Goal: Transaction & Acquisition: Purchase product/service

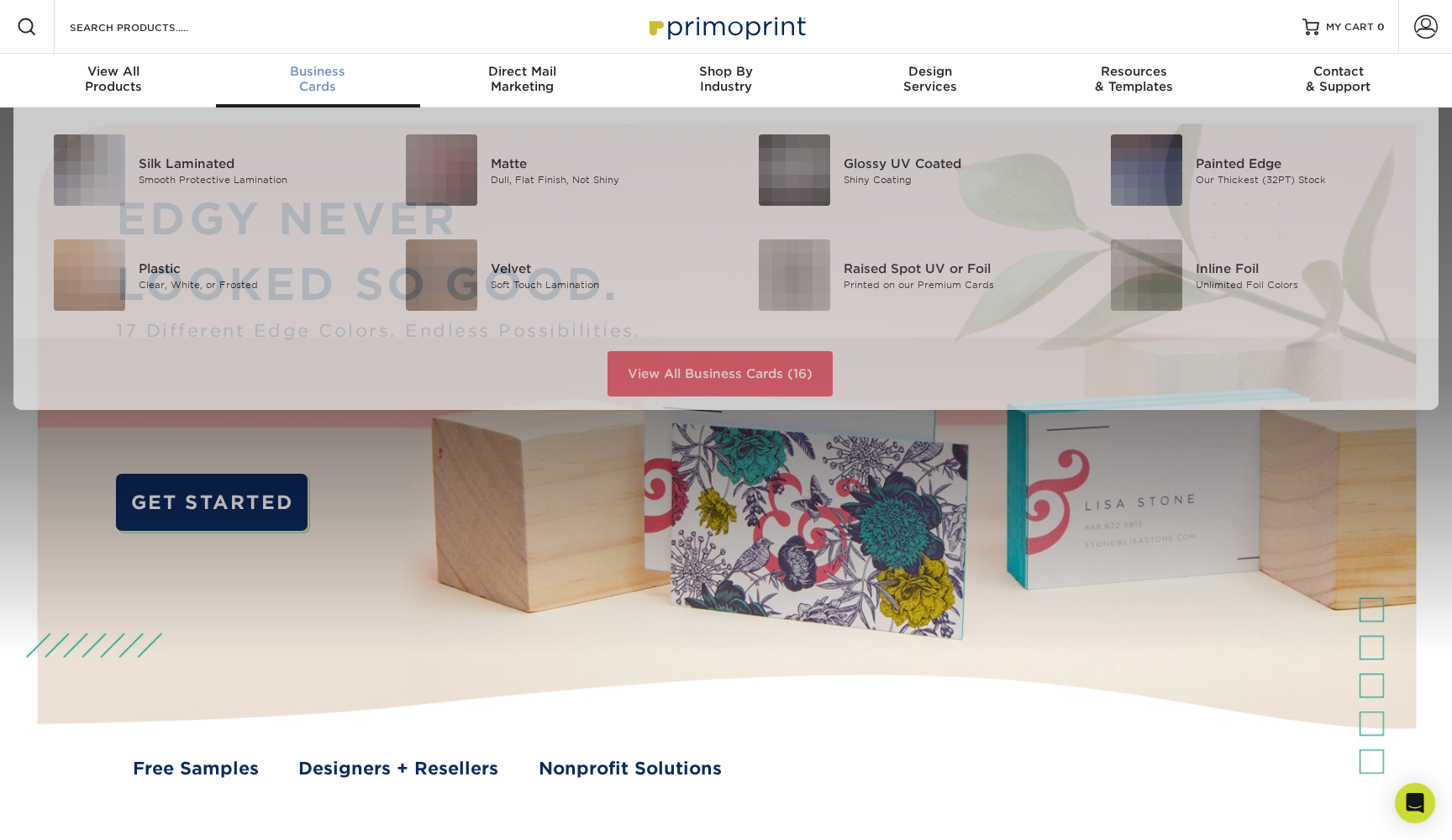
click at [320, 68] on span "Business" at bounding box center [318, 71] width 205 height 16
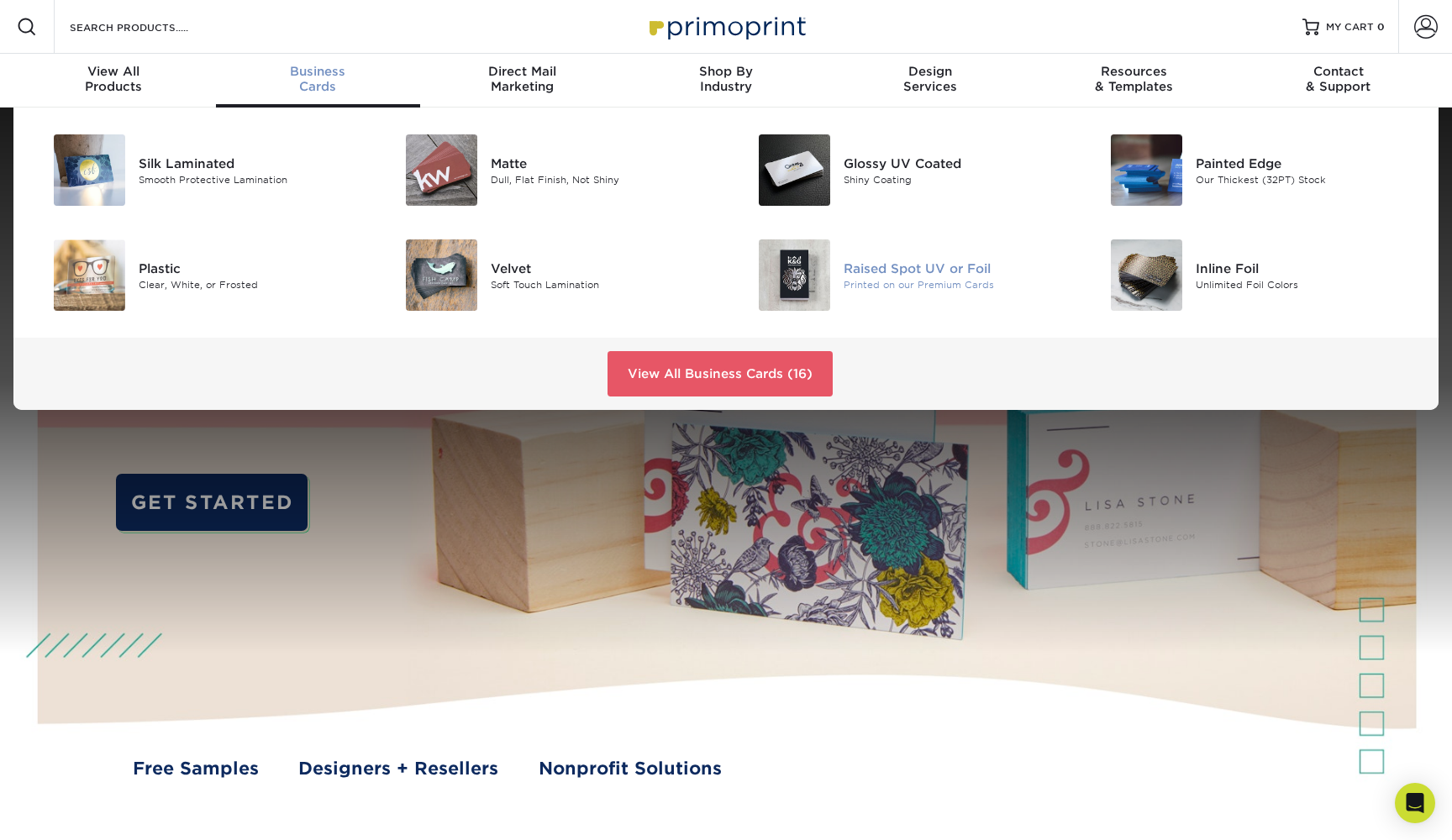
click at [879, 278] on div "Printed on our Premium Cards" at bounding box center [955, 285] width 223 height 15
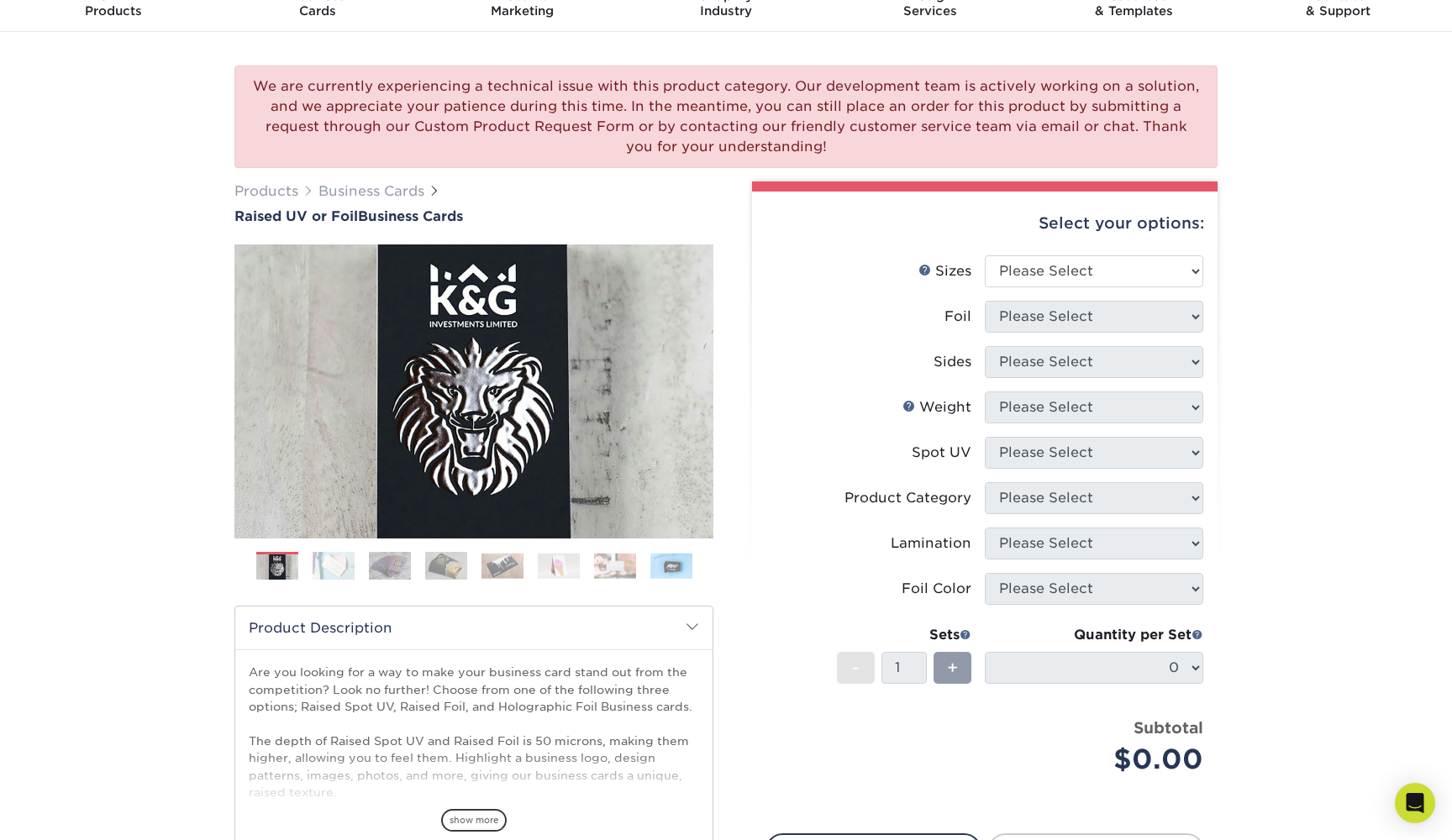
scroll to position [94, 0]
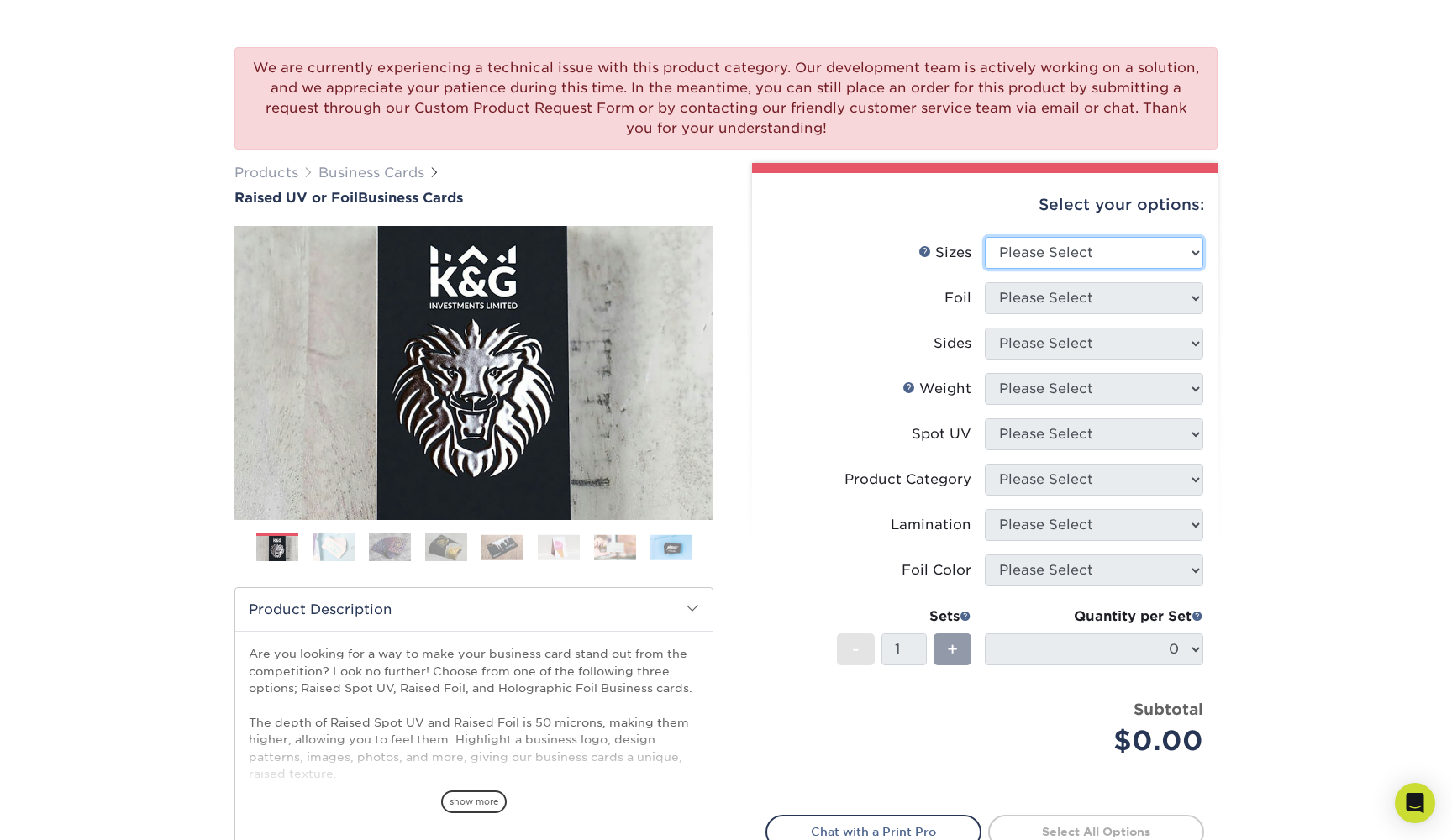
select select "2.00x3.50"
select select "1"
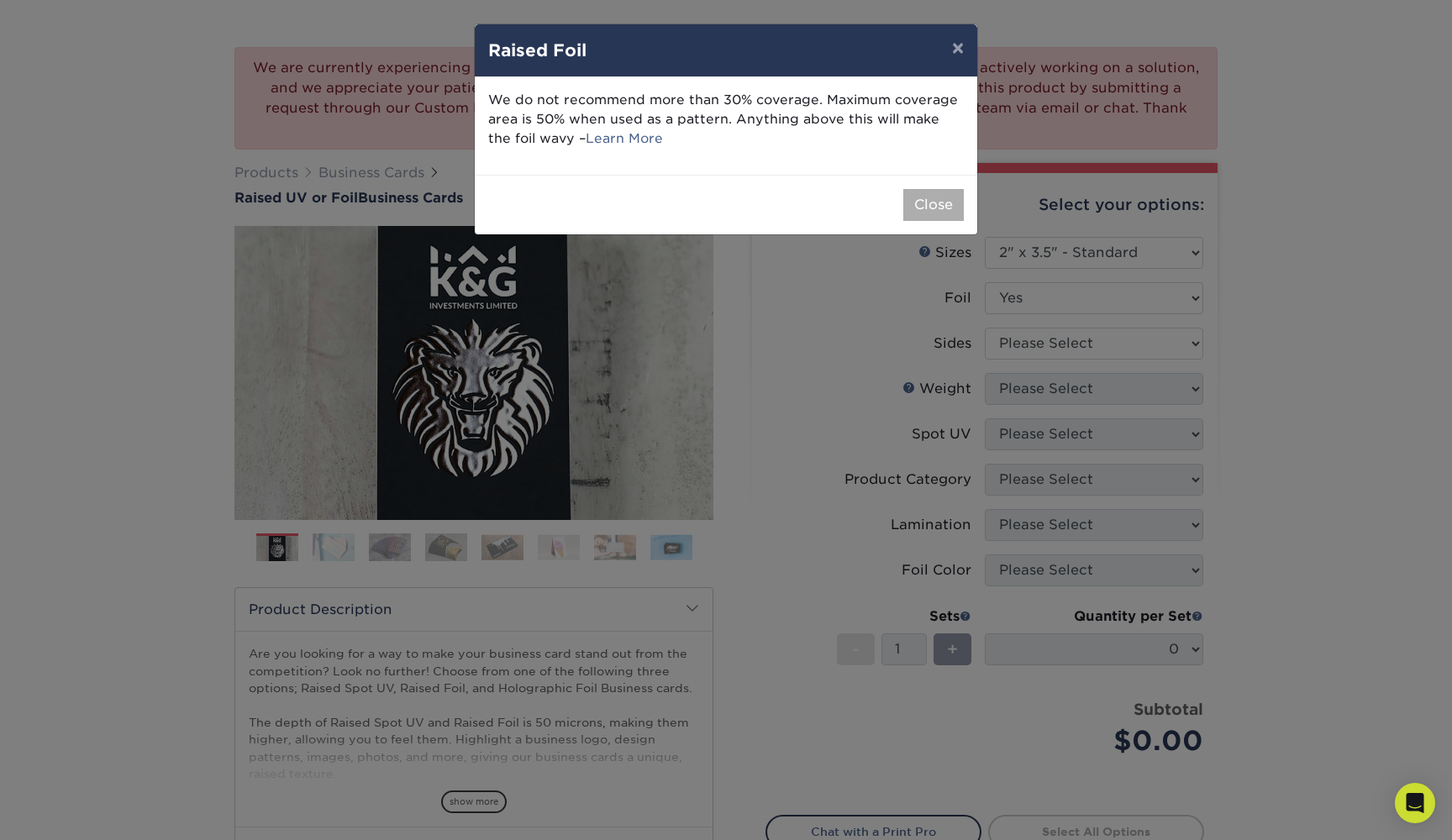
click at [933, 199] on button "Close" at bounding box center [933, 205] width 60 height 32
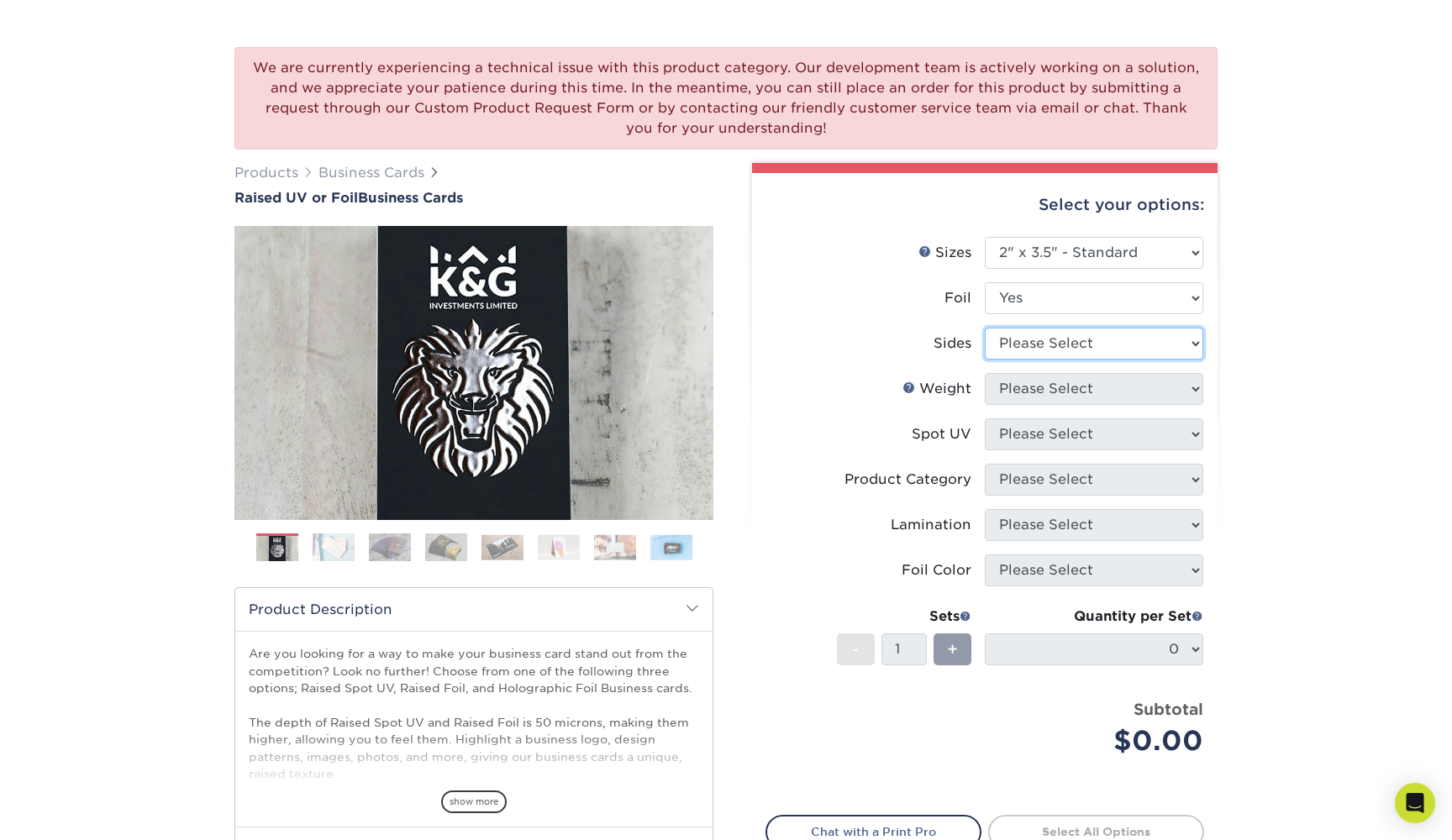
select select "e9e9dfb3-fba1-4d60-972c-fd9ca5904d33"
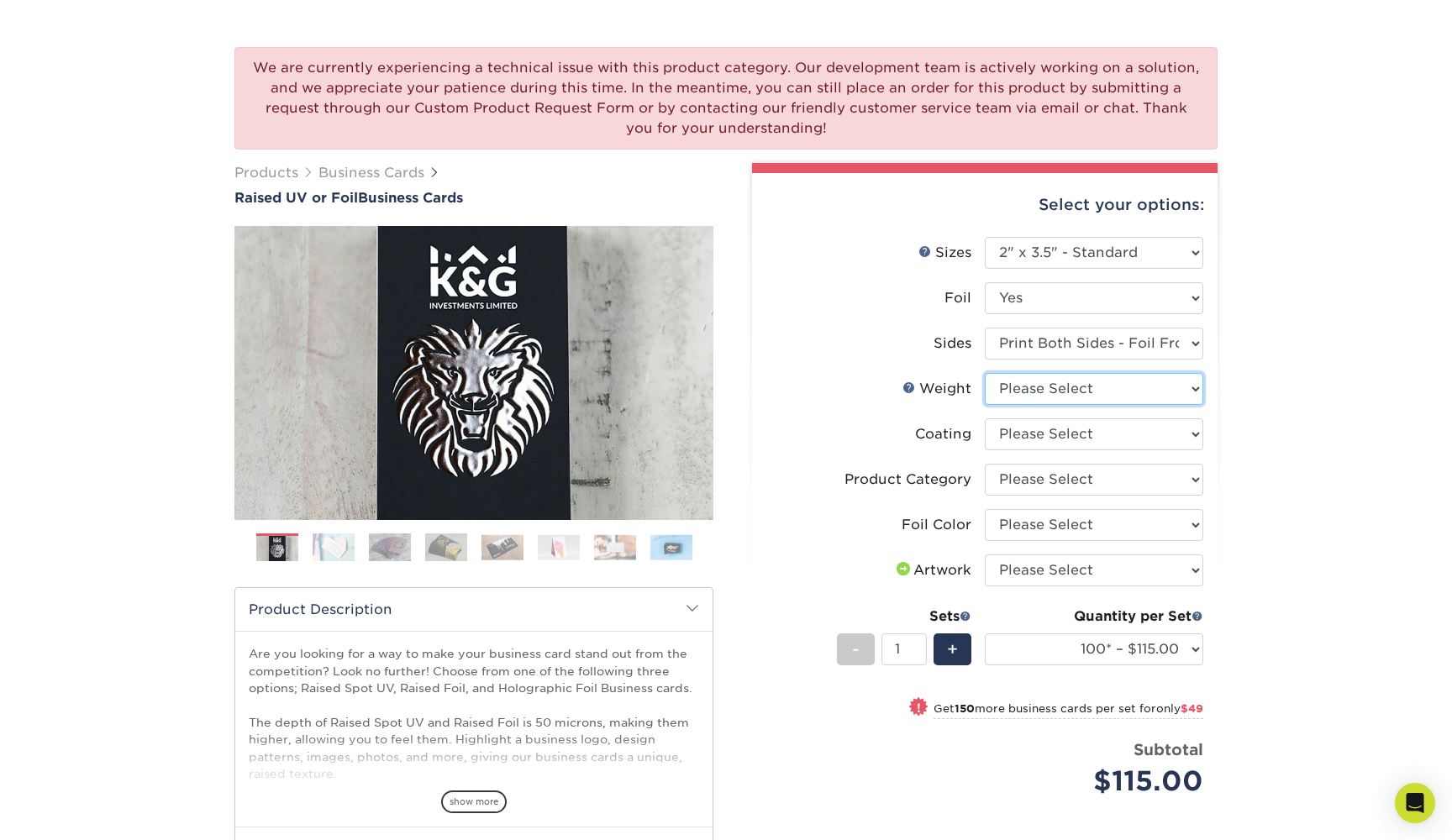
select select "16PT"
select select "3e7618de-abca-4bda-9f97-8b9129e913d8"
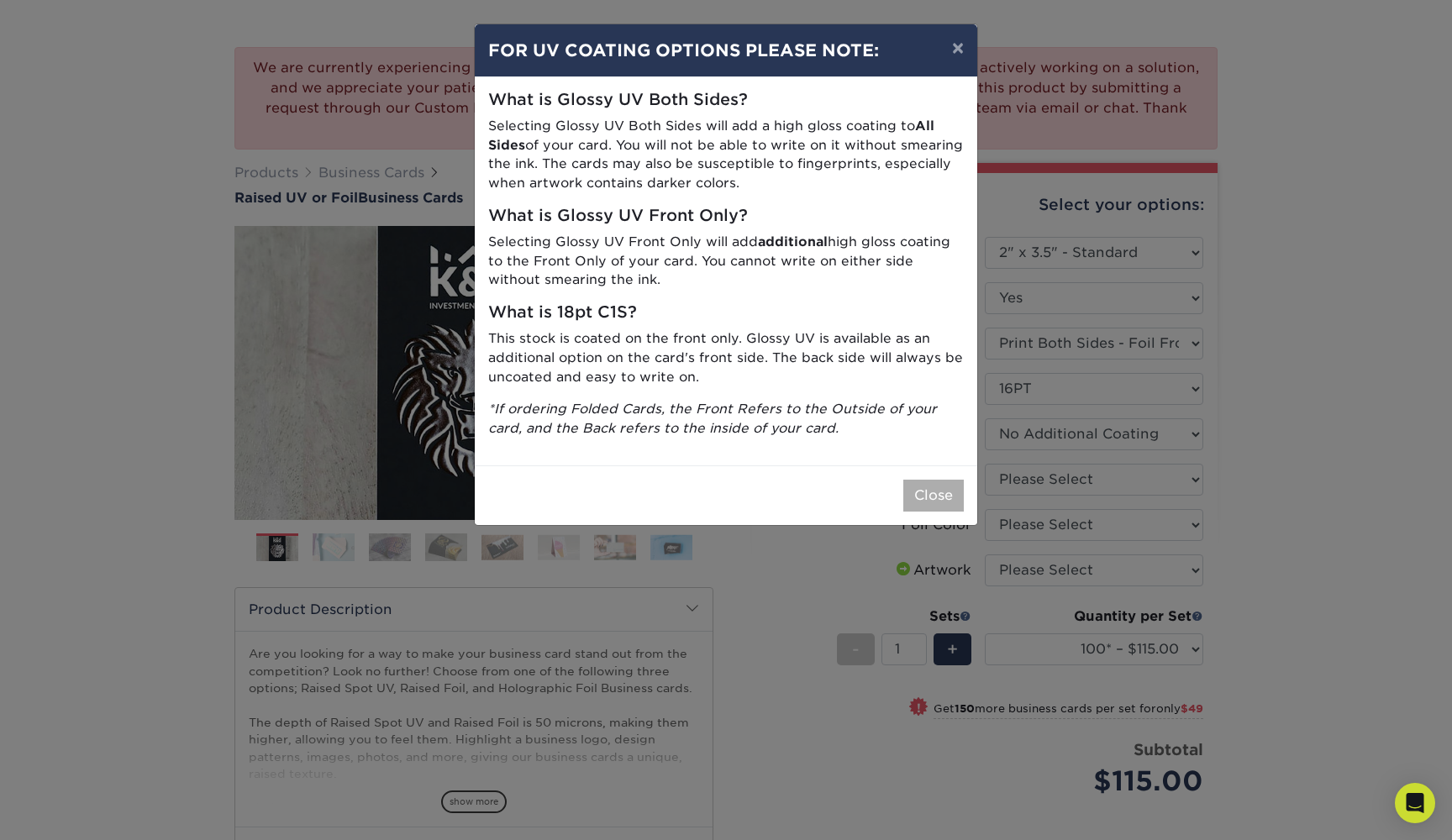
click at [945, 481] on button "Close" at bounding box center [933, 495] width 60 height 32
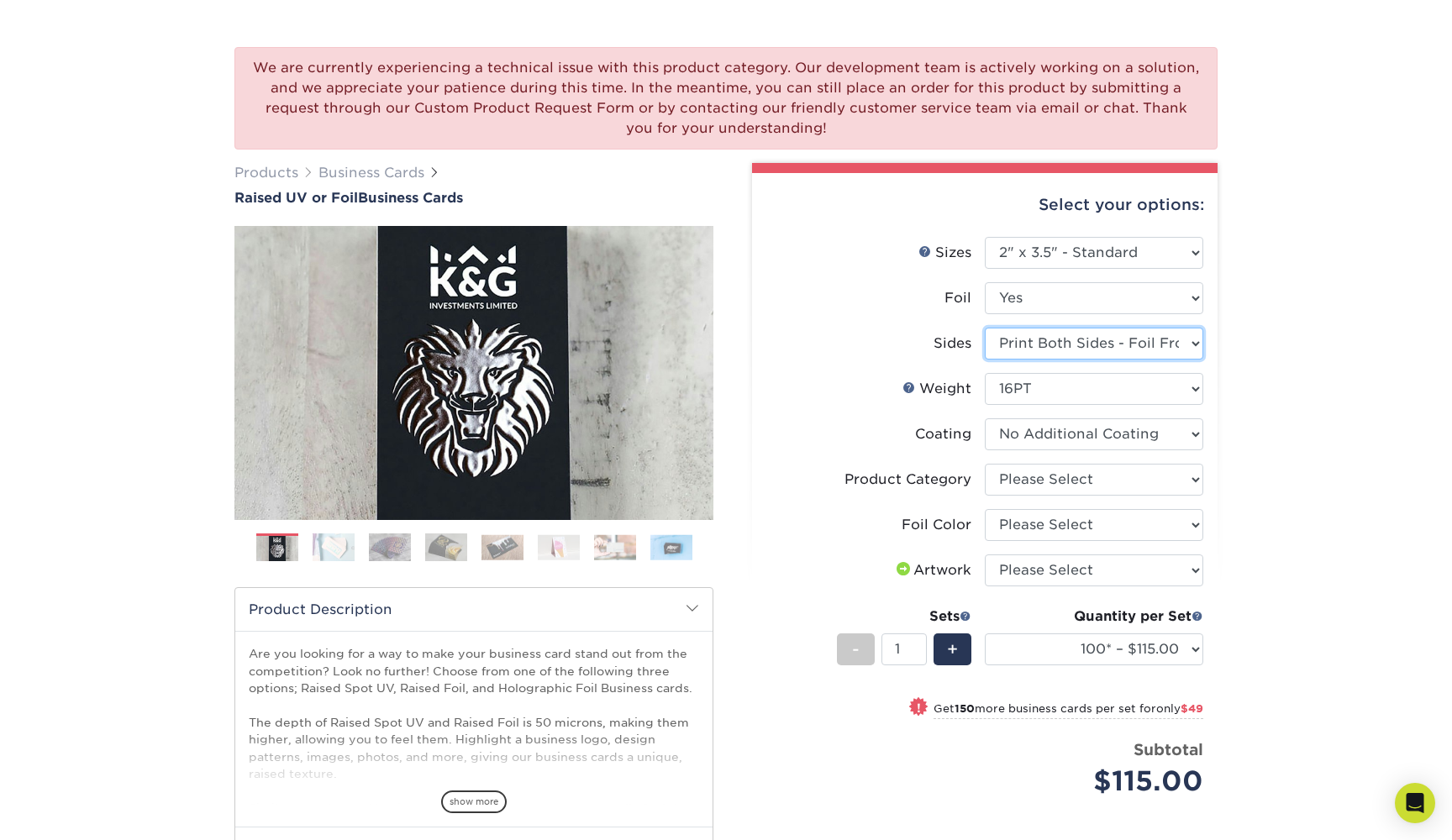
select select "a75ac2f1-9911-48d6-841d-245b5ac08f27"
select select "-1"
select select "16PT"
select select "3e7618de-abca-4bda-9f97-8b9129e913d8"
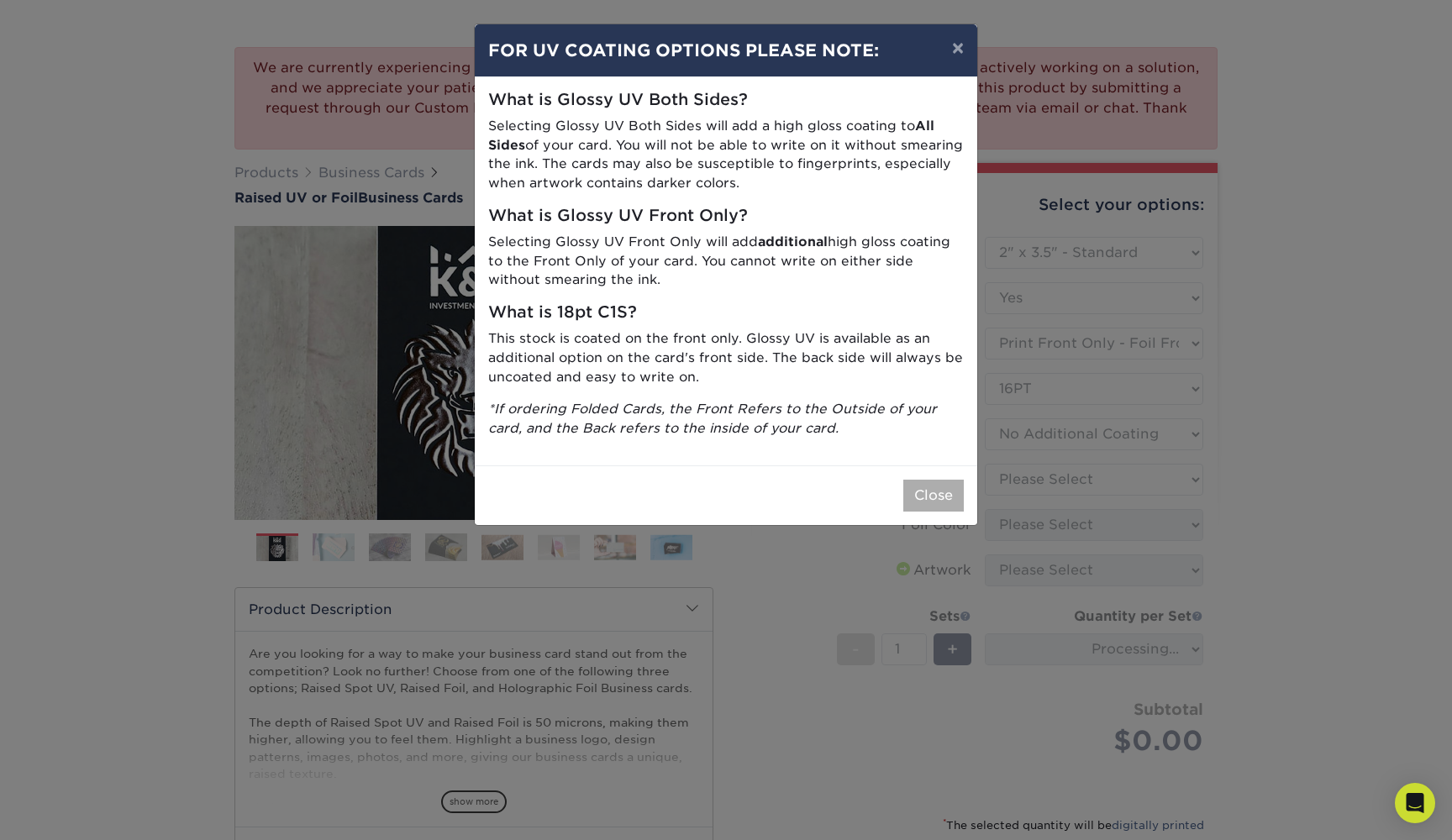
click at [939, 479] on button "Close" at bounding box center [933, 495] width 60 height 32
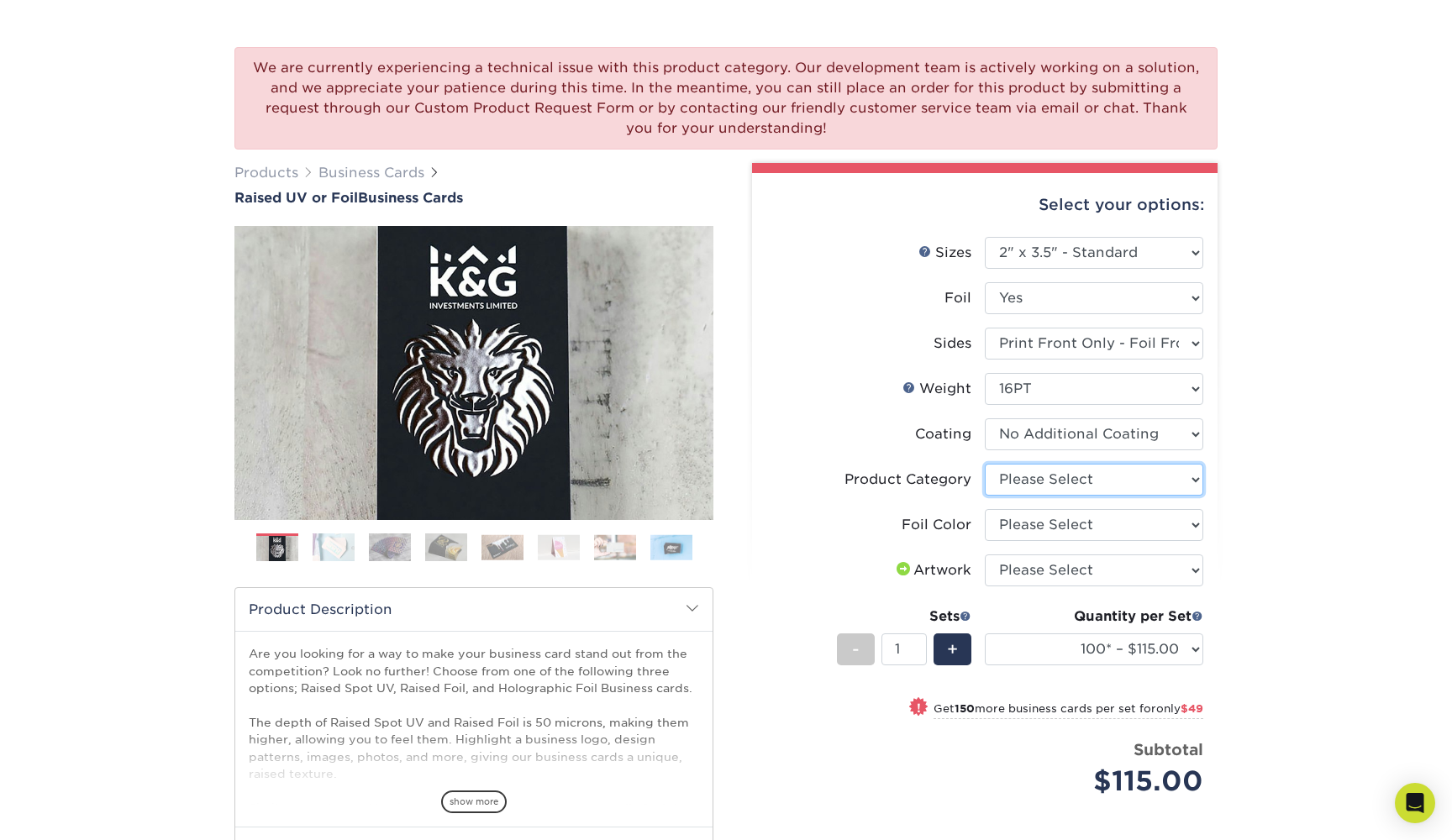
select select "3b5148f1-0588-4f88-a218-97bcfdce65c1"
select select "acffa4a5-22f9-4585-ba3f-0adaa54b8c85"
select select "upload"
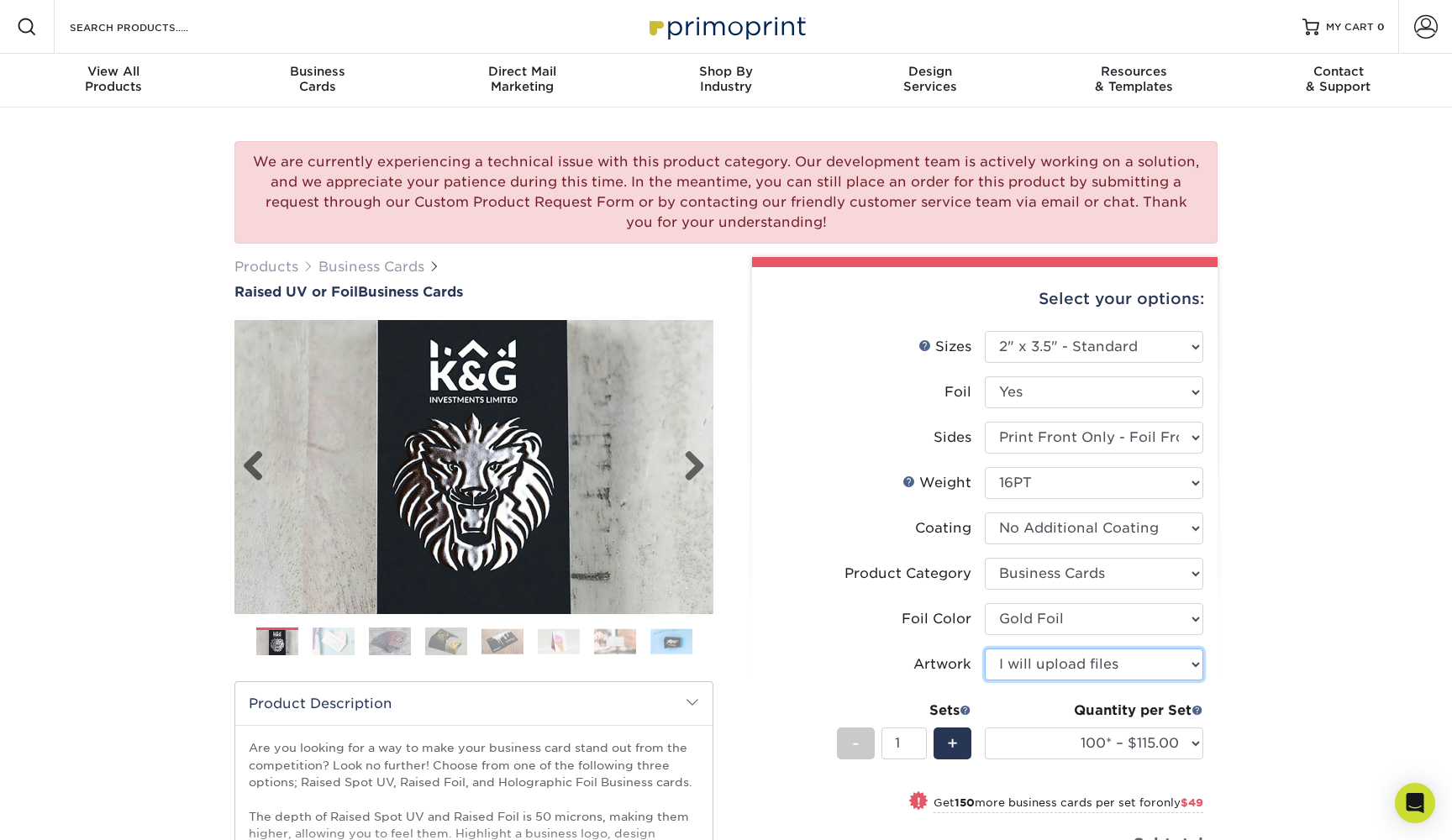
scroll to position [0, 0]
